Goal: Task Accomplishment & Management: Manage account settings

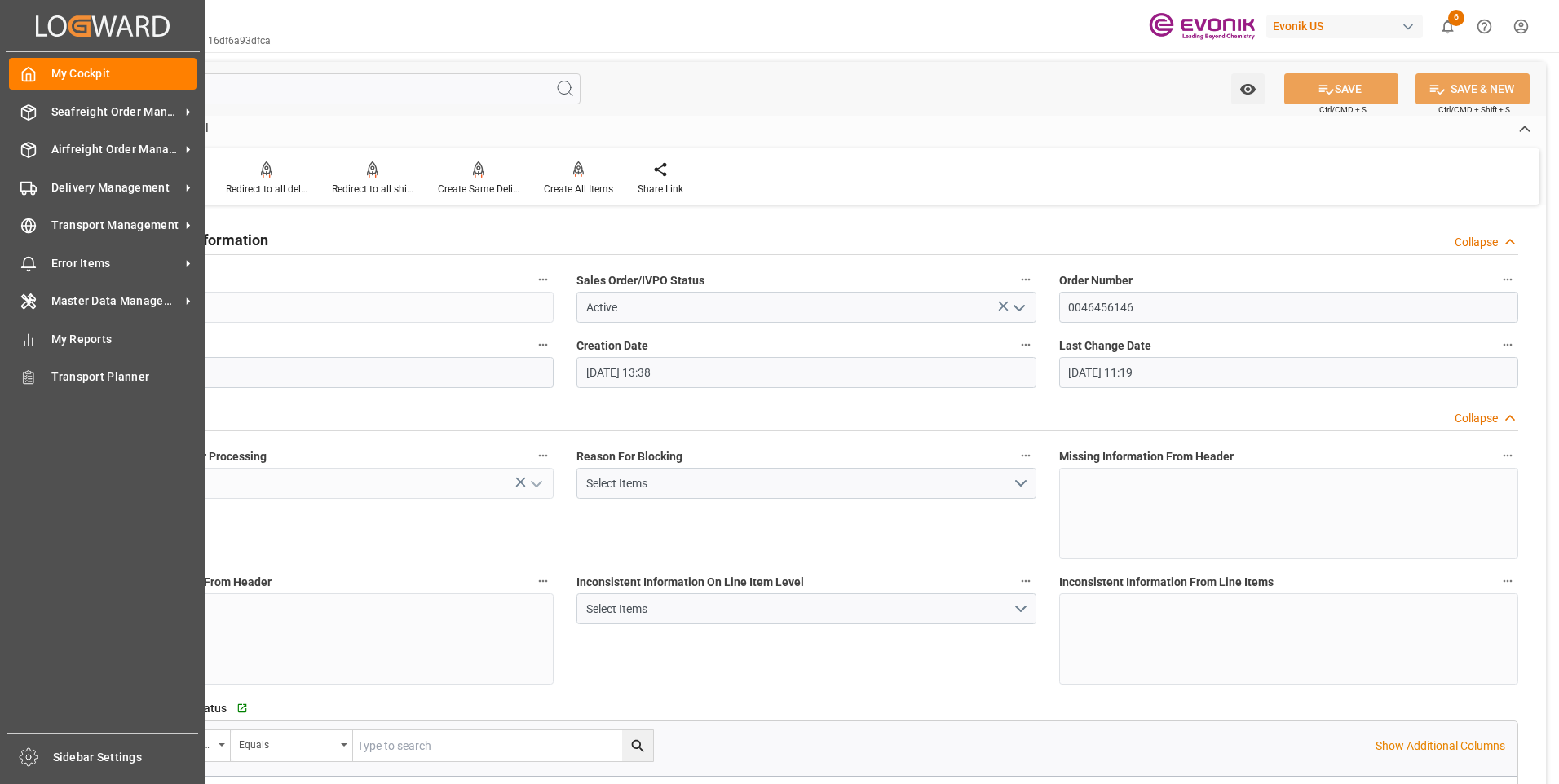
click at [43, 33] on icon "Created by potrace 1.15, written by [PERSON_NAME] [DATE]-[DATE]" at bounding box center [102, 26] width 134 height 26
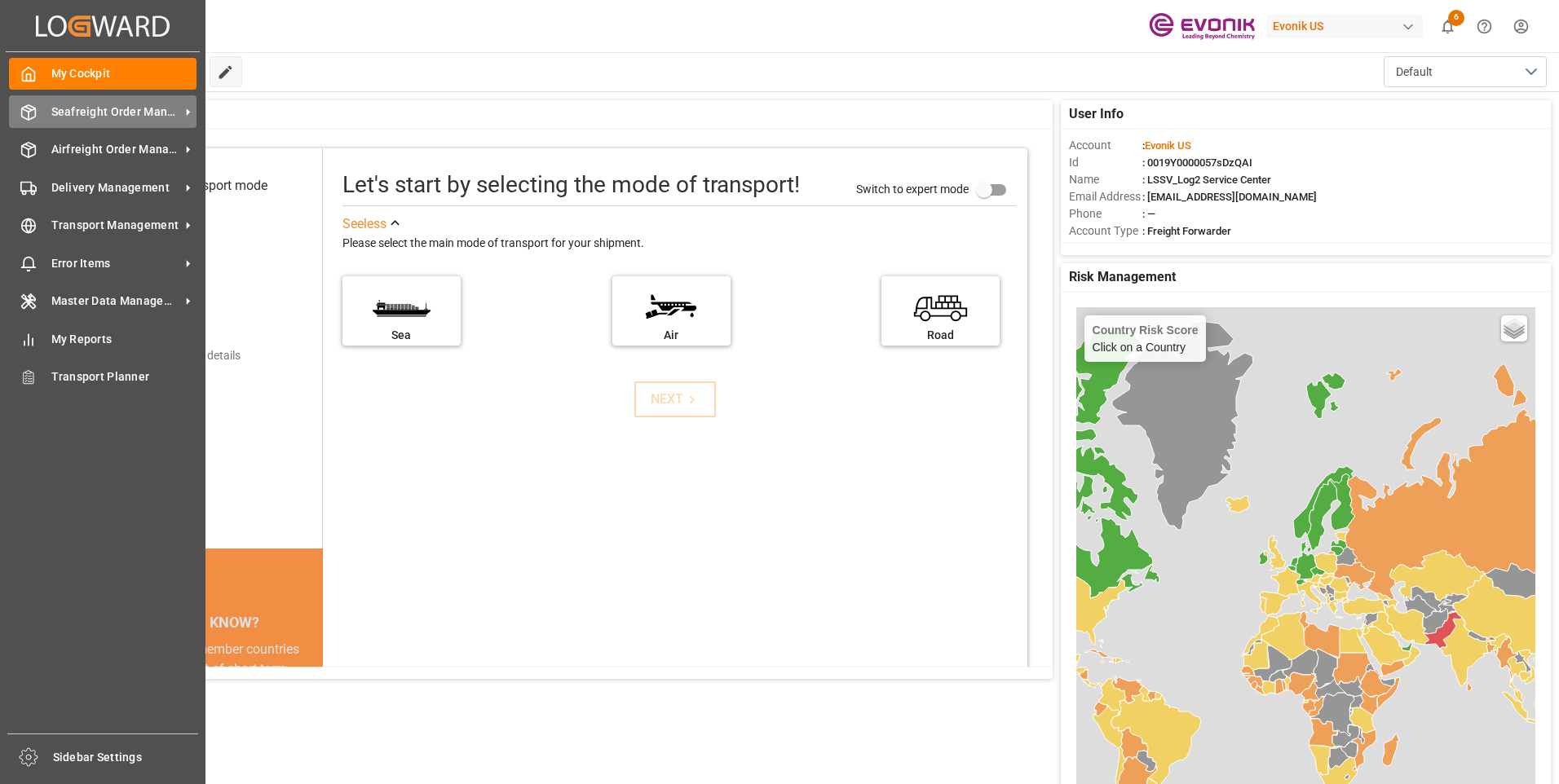
click at [35, 119] on icon at bounding box center [29, 112] width 16 height 16
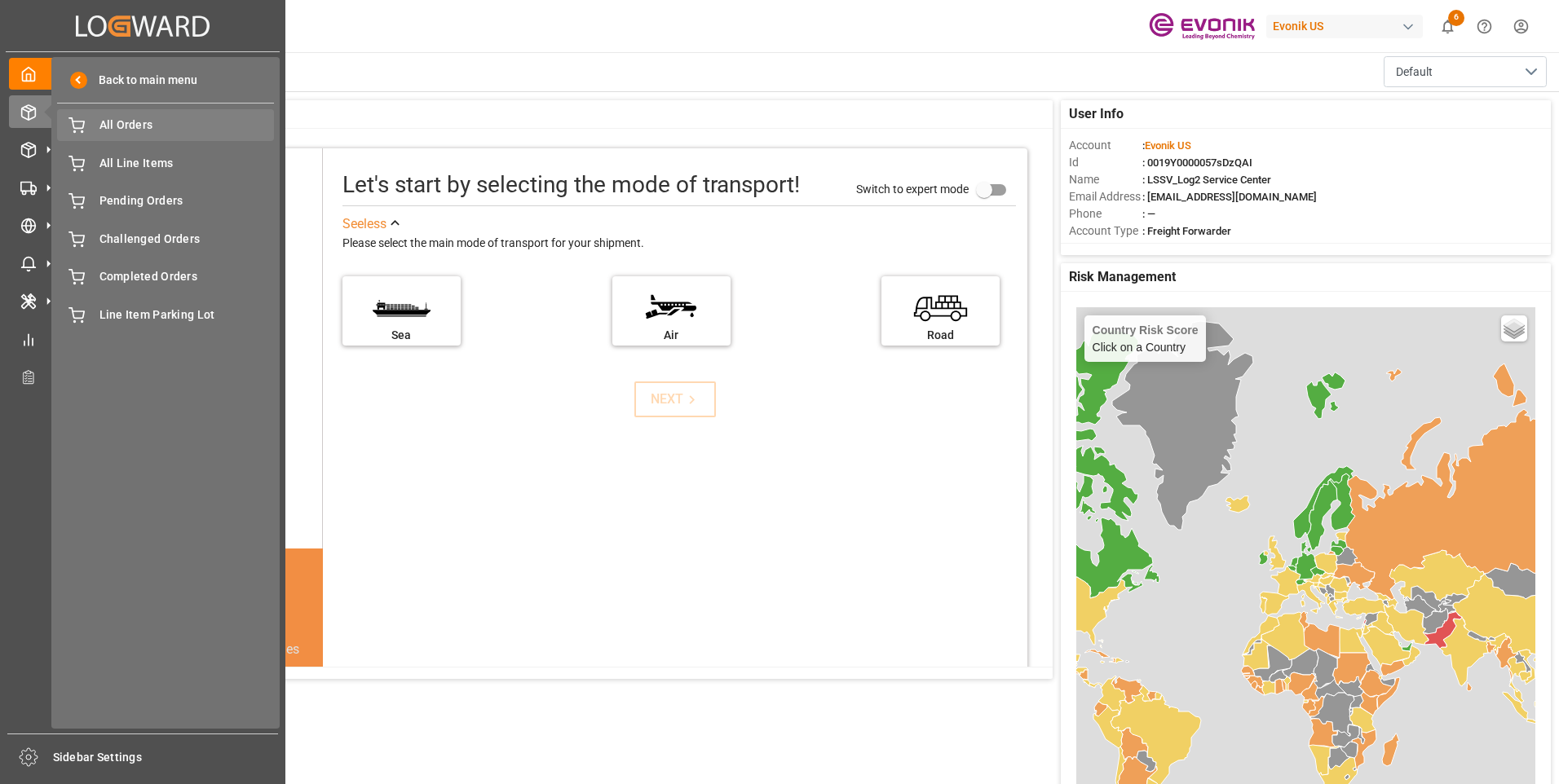
click at [170, 111] on div "All Orders All Orders" at bounding box center [165, 125] width 217 height 32
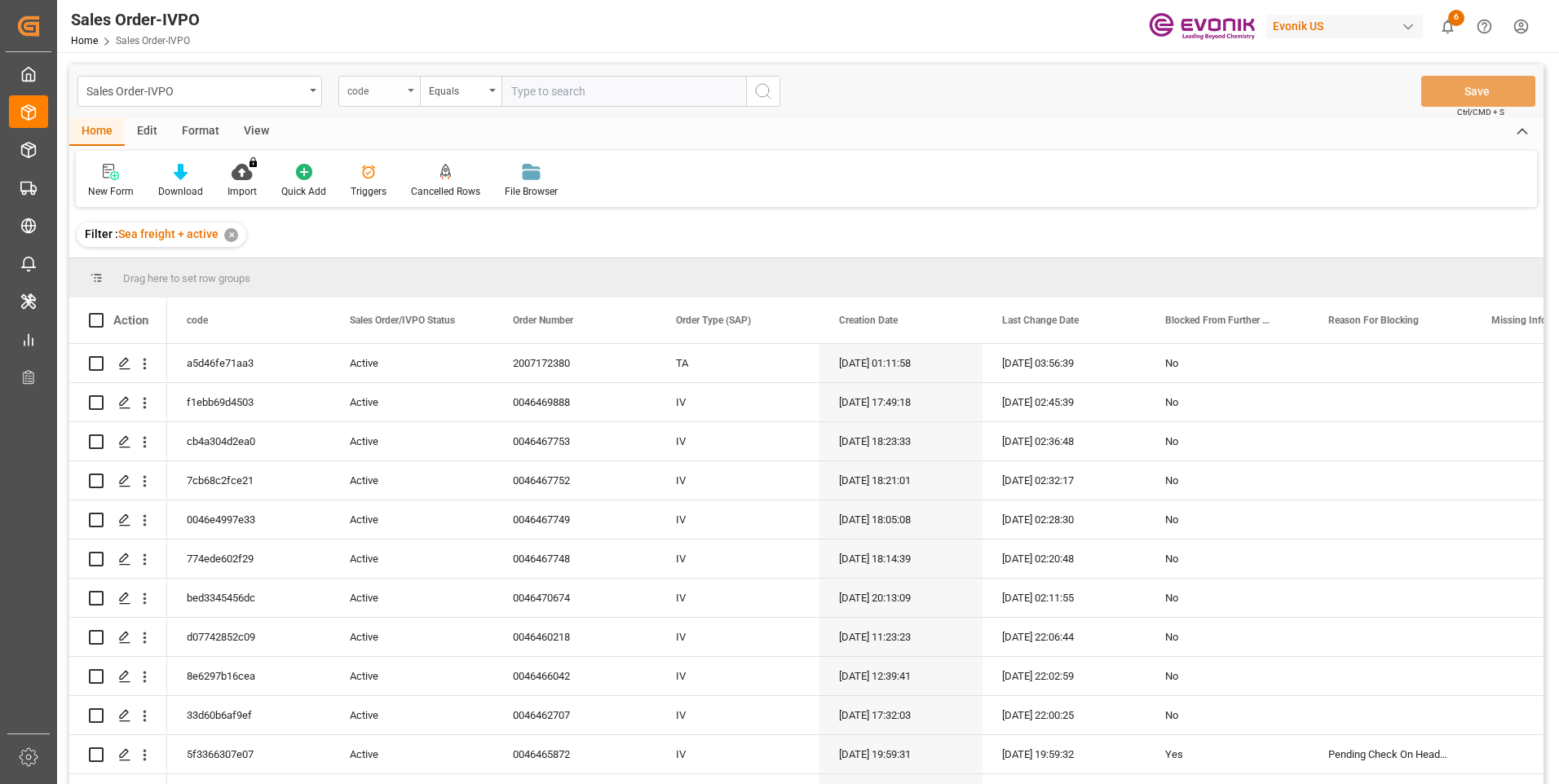
click at [401, 91] on div "code" at bounding box center [375, 89] width 56 height 19
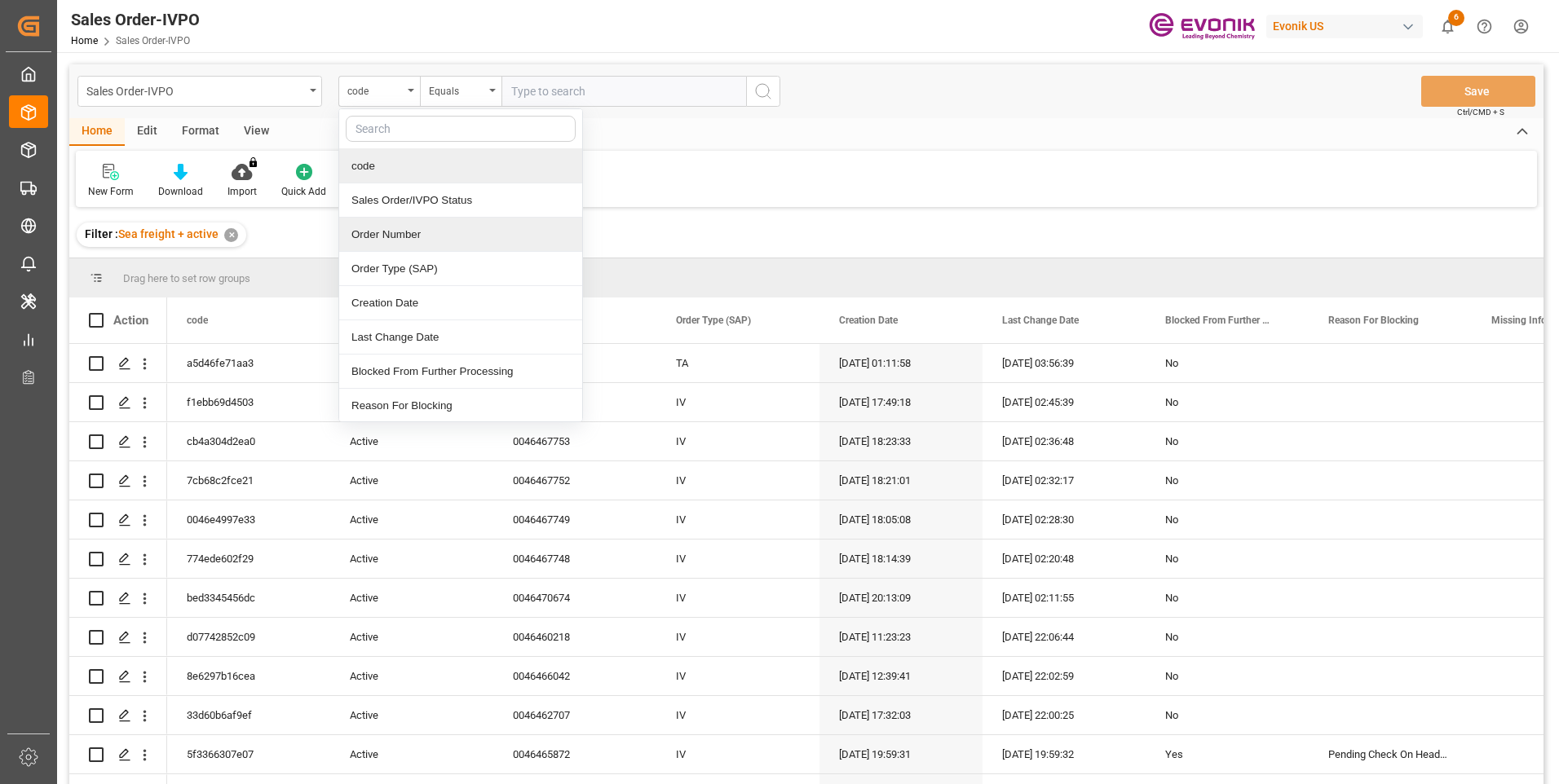
click at [400, 238] on div "Order Number" at bounding box center [460, 235] width 243 height 34
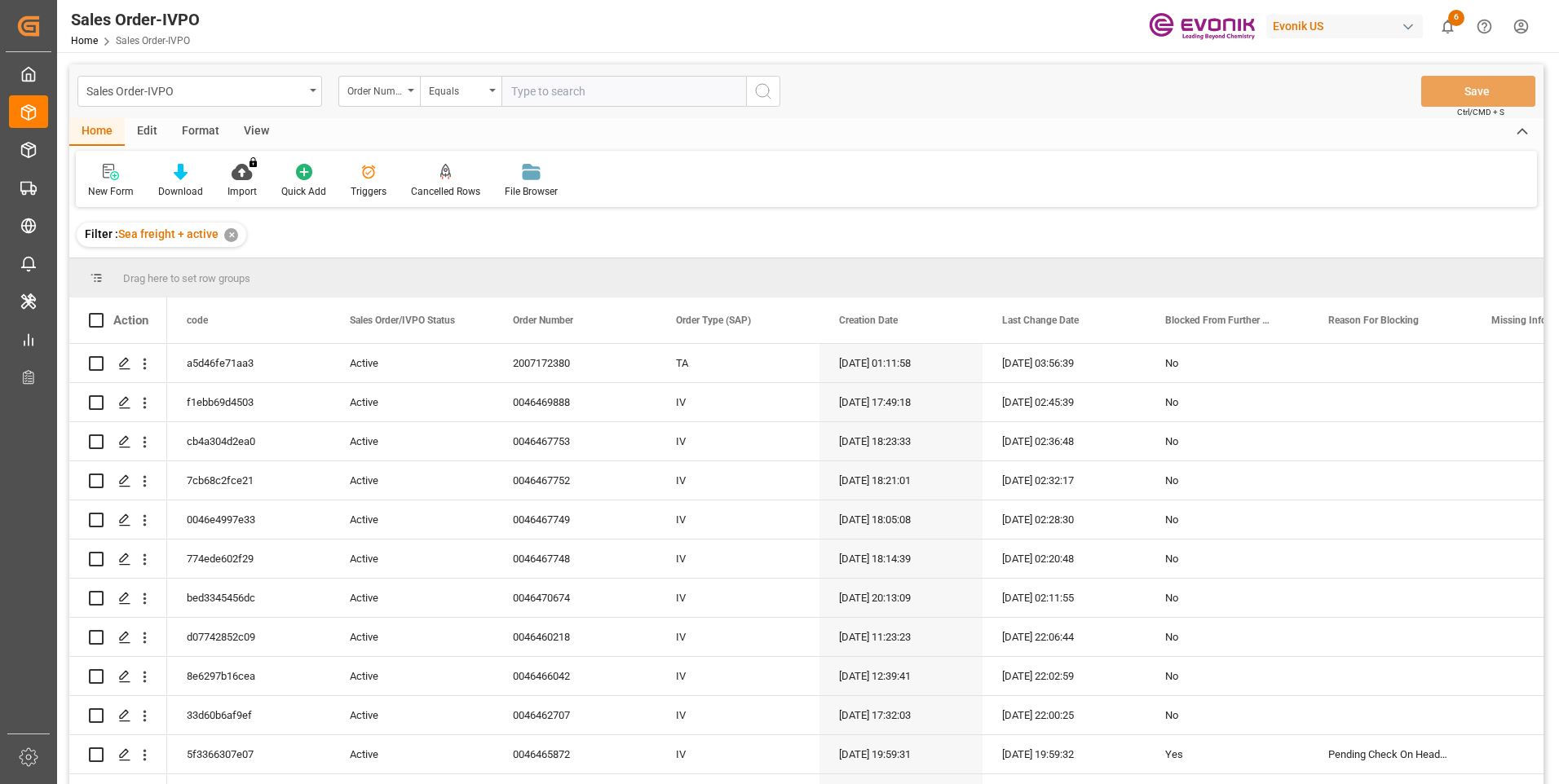
click at [538, 102] on input "text" at bounding box center [623, 92] width 245 height 31
paste input "0046472721"
type input "0046472721"
click at [770, 97] on icon "search button" at bounding box center [764, 92] width 20 height 20
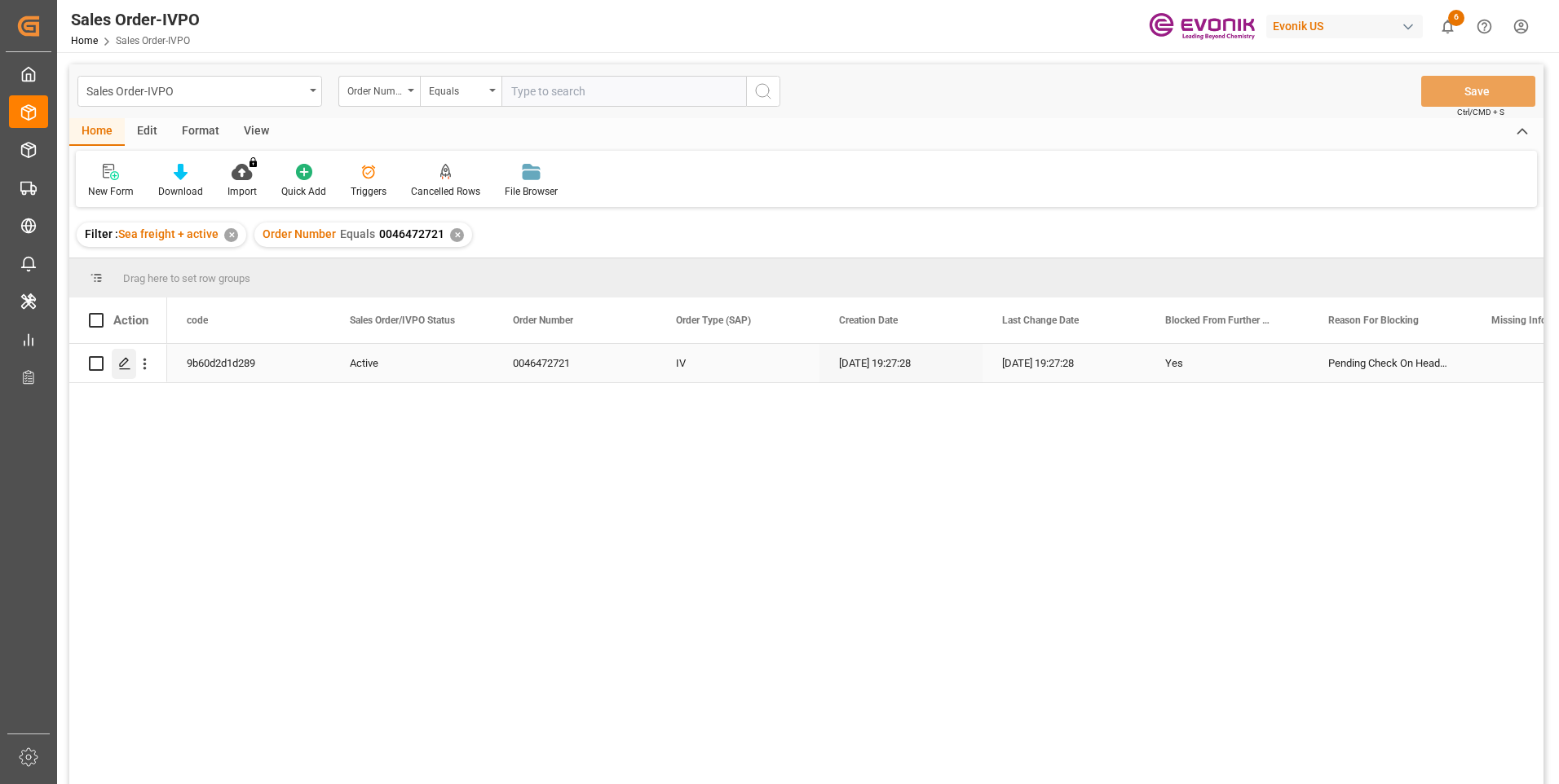
click at [125, 358] on icon "Press SPACE to select this row." at bounding box center [125, 364] width 13 height 13
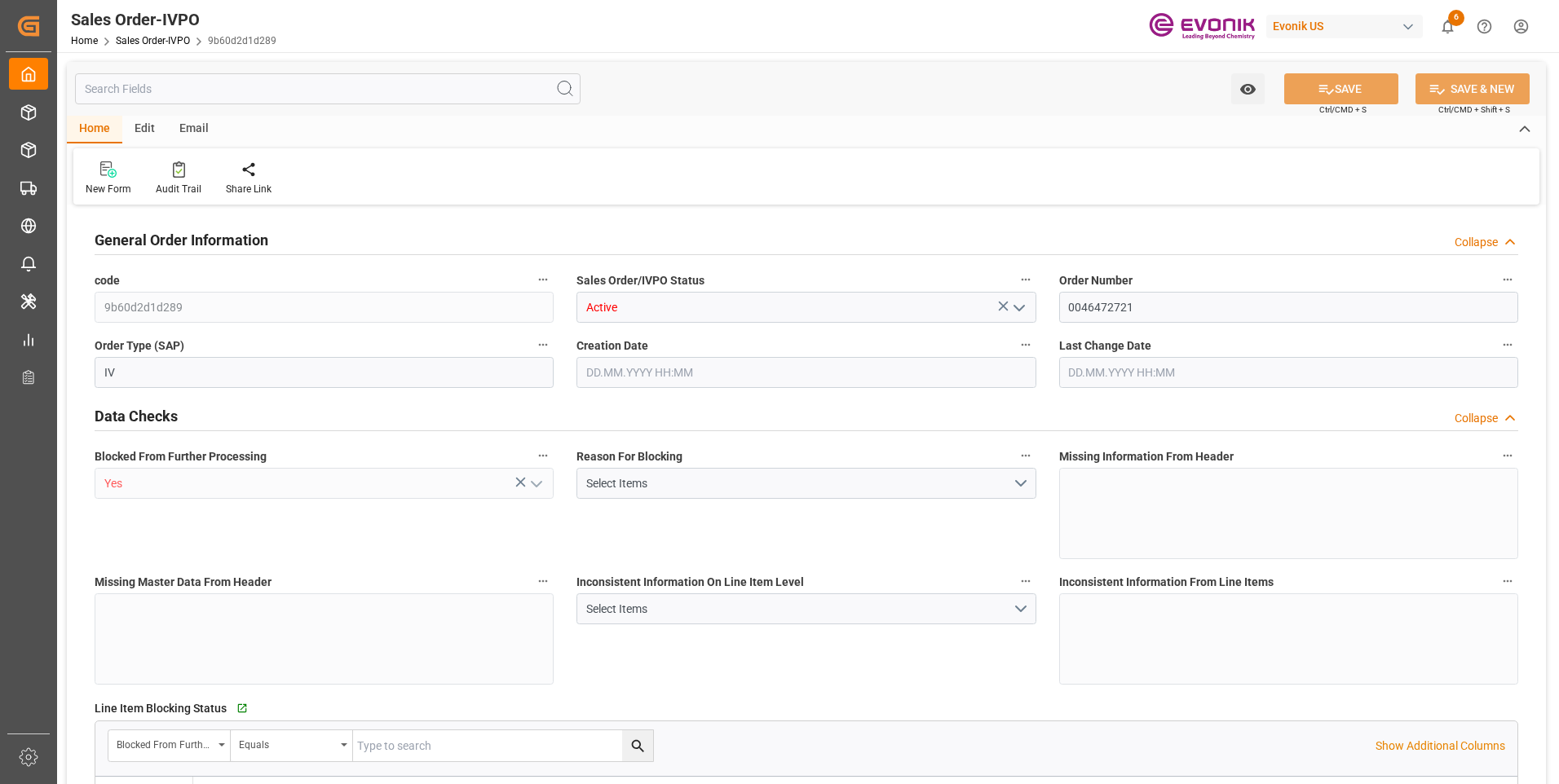
type input "NLRTM"
type input "0"
type input "1"
type input "15321.6"
type input "[DATE] 19:27"
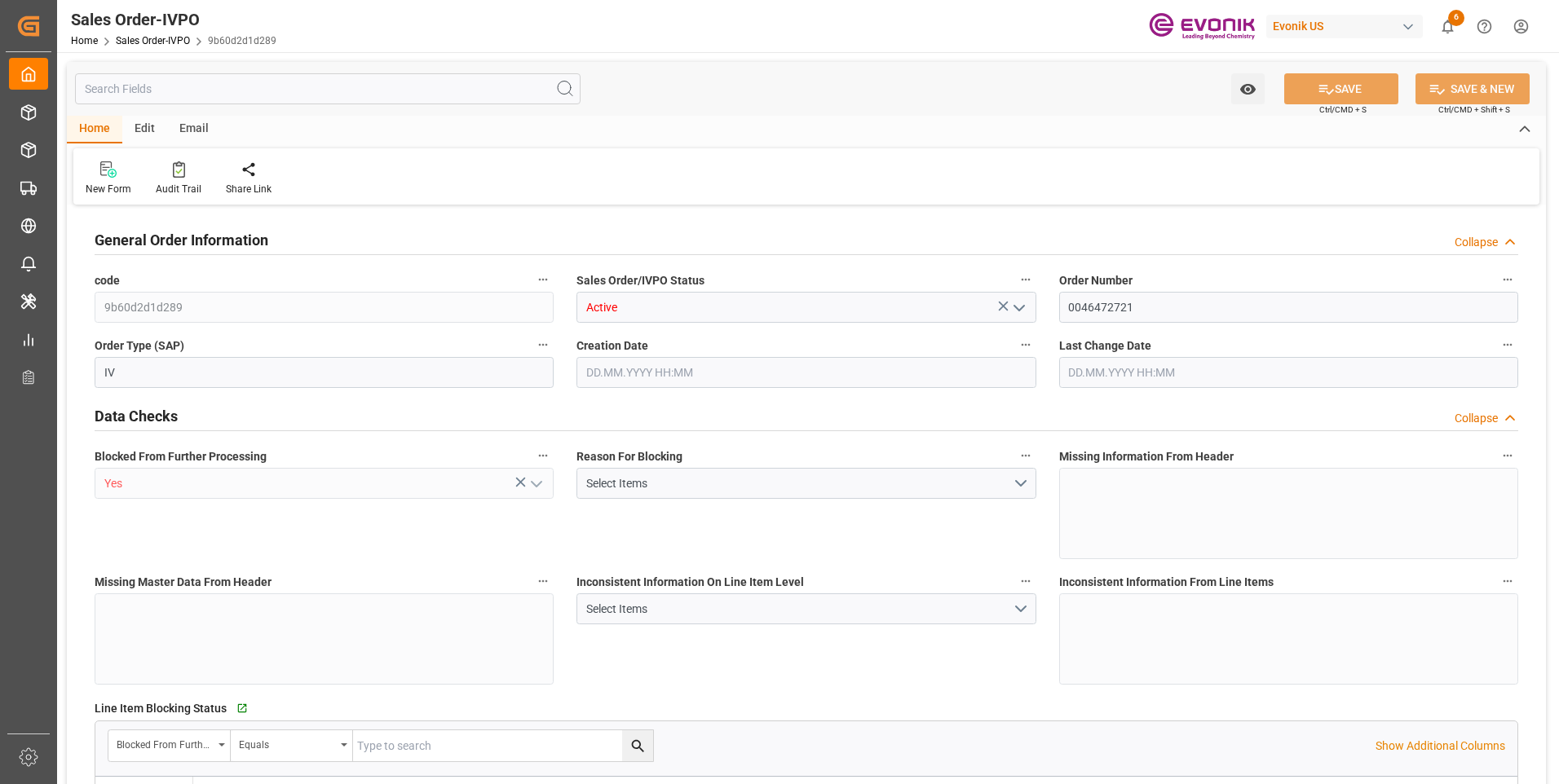
type input "[DATE] 19:27"
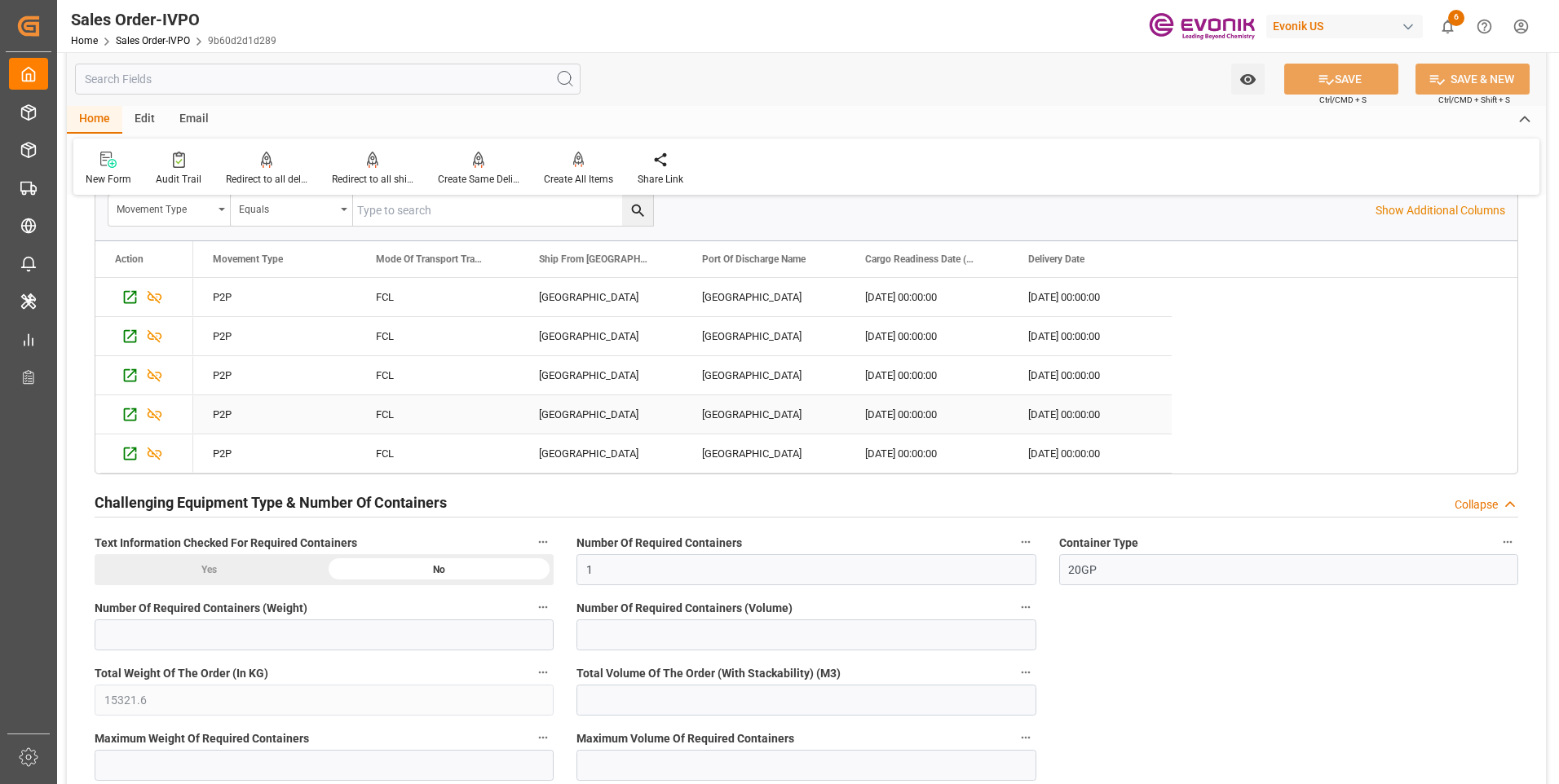
scroll to position [3098, 0]
